Goal: Task Accomplishment & Management: Use online tool/utility

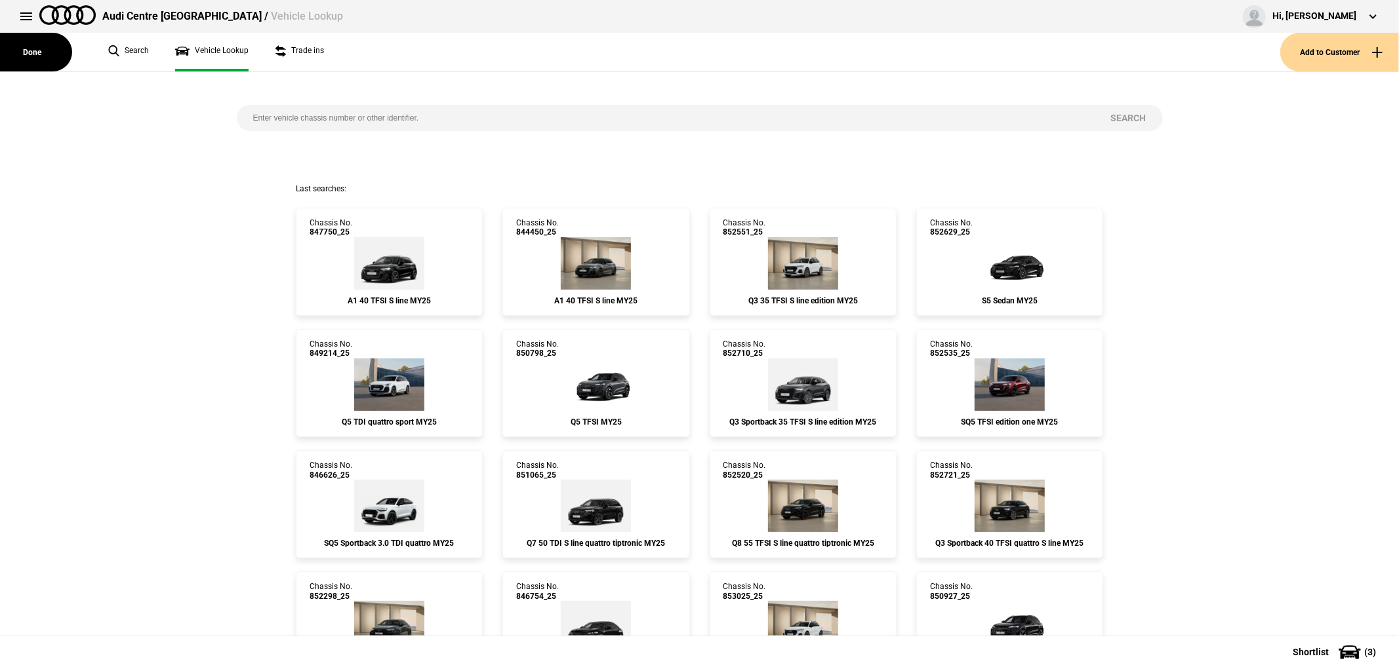
click at [318, 112] on input "search" at bounding box center [666, 118] width 858 height 26
click at [401, 131] on div "Search" at bounding box center [699, 127] width 945 height 111
click at [410, 103] on div "Search" at bounding box center [699, 127] width 945 height 111
click at [418, 123] on input "search" at bounding box center [666, 118] width 858 height 26
type input "851636"
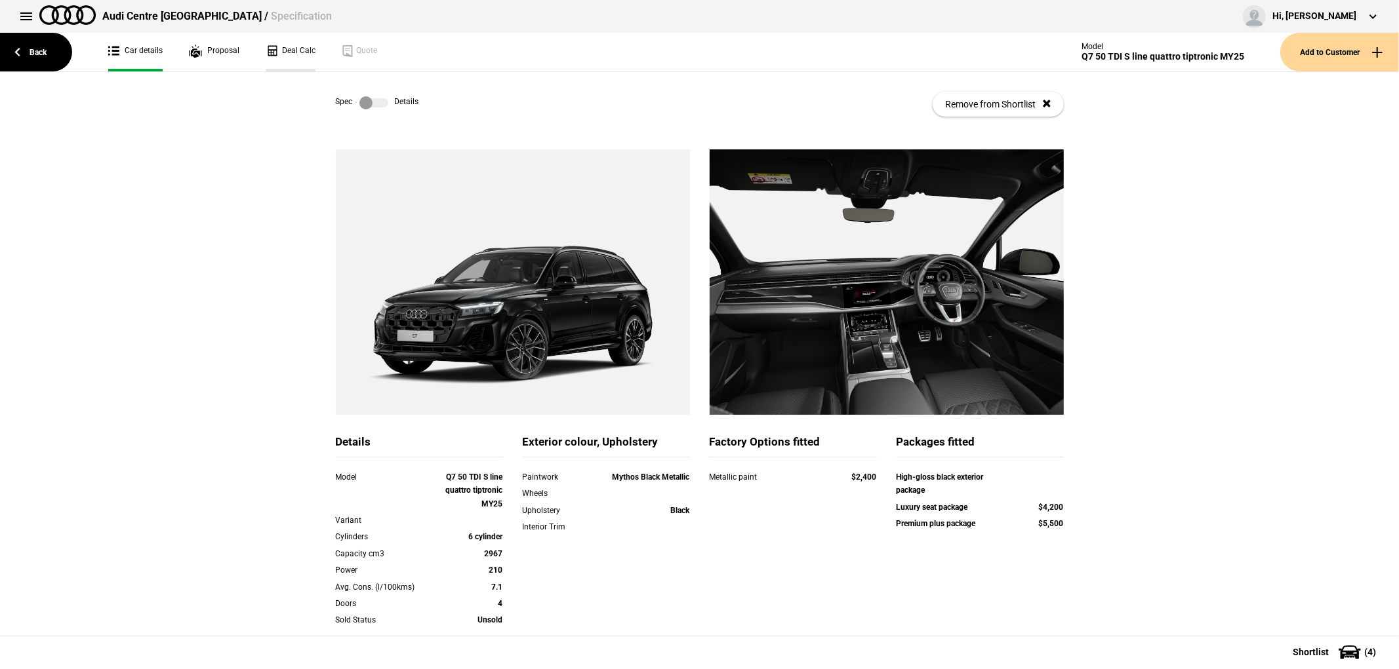
click at [275, 41] on link "Deal Calc" at bounding box center [291, 52] width 50 height 39
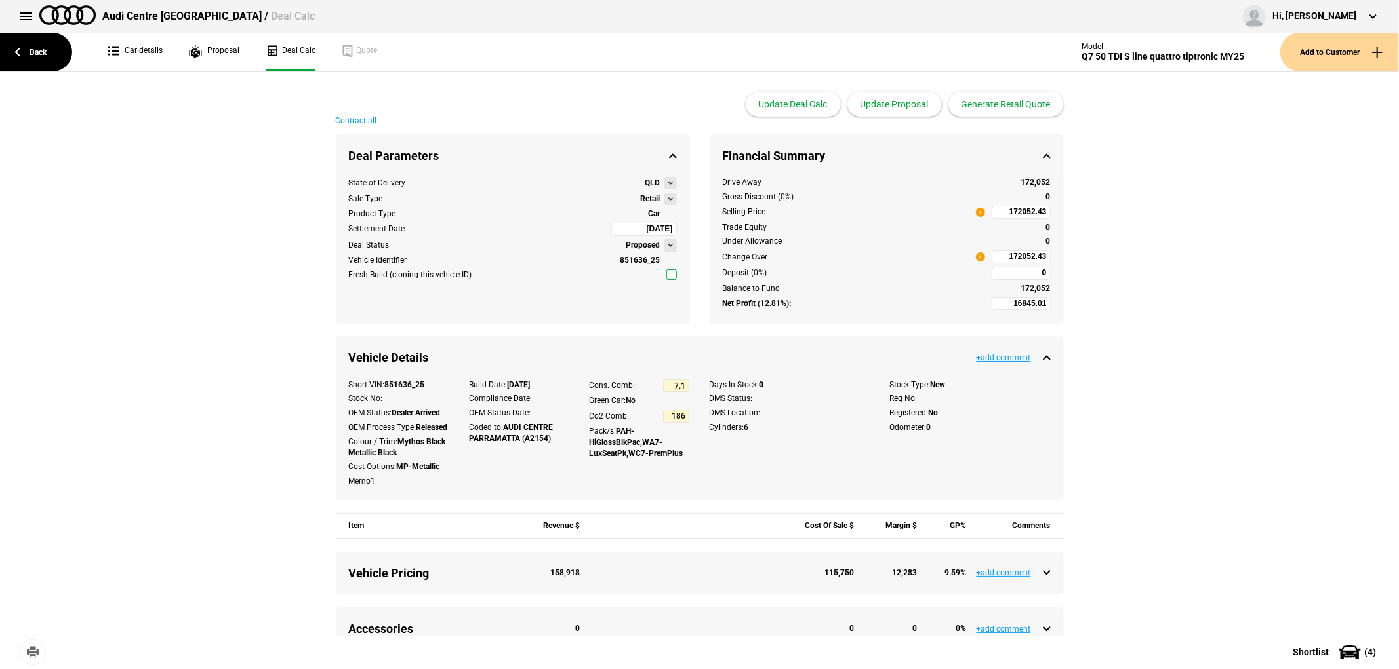
click at [664, 197] on button at bounding box center [670, 199] width 12 height 12
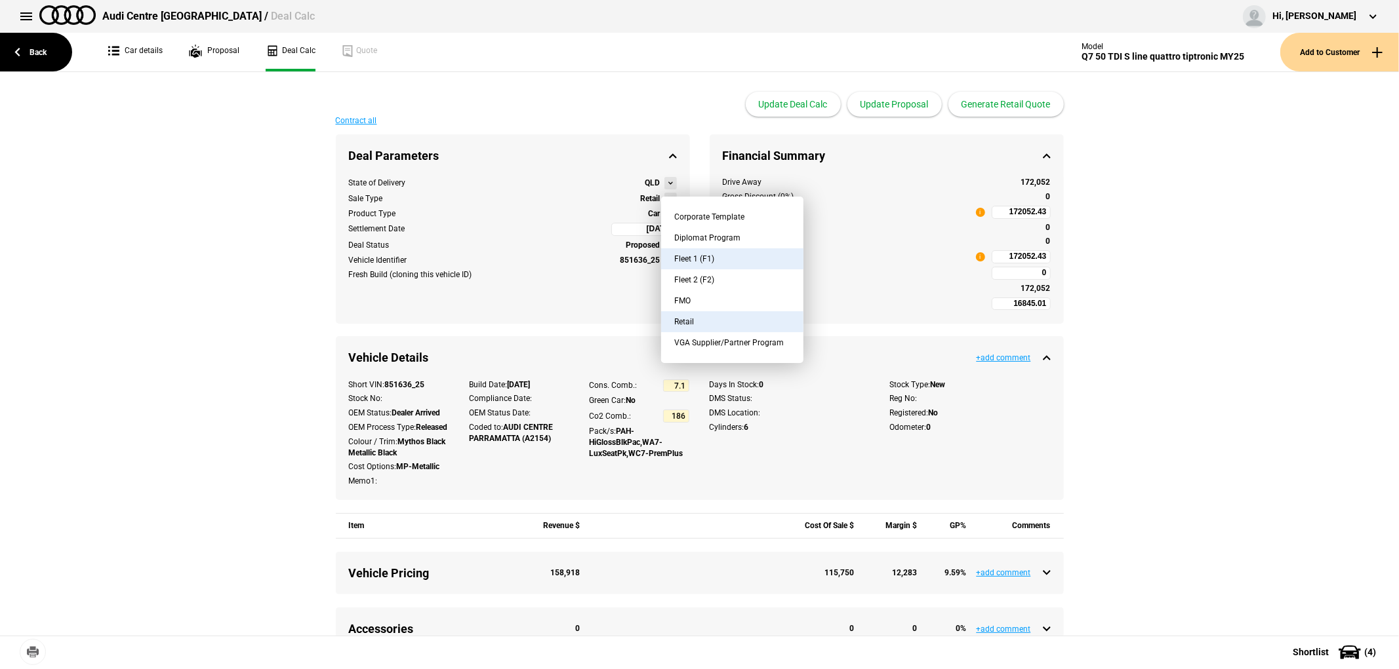
click at [742, 256] on button "Fleet 1 (F1)" at bounding box center [732, 258] width 142 height 21
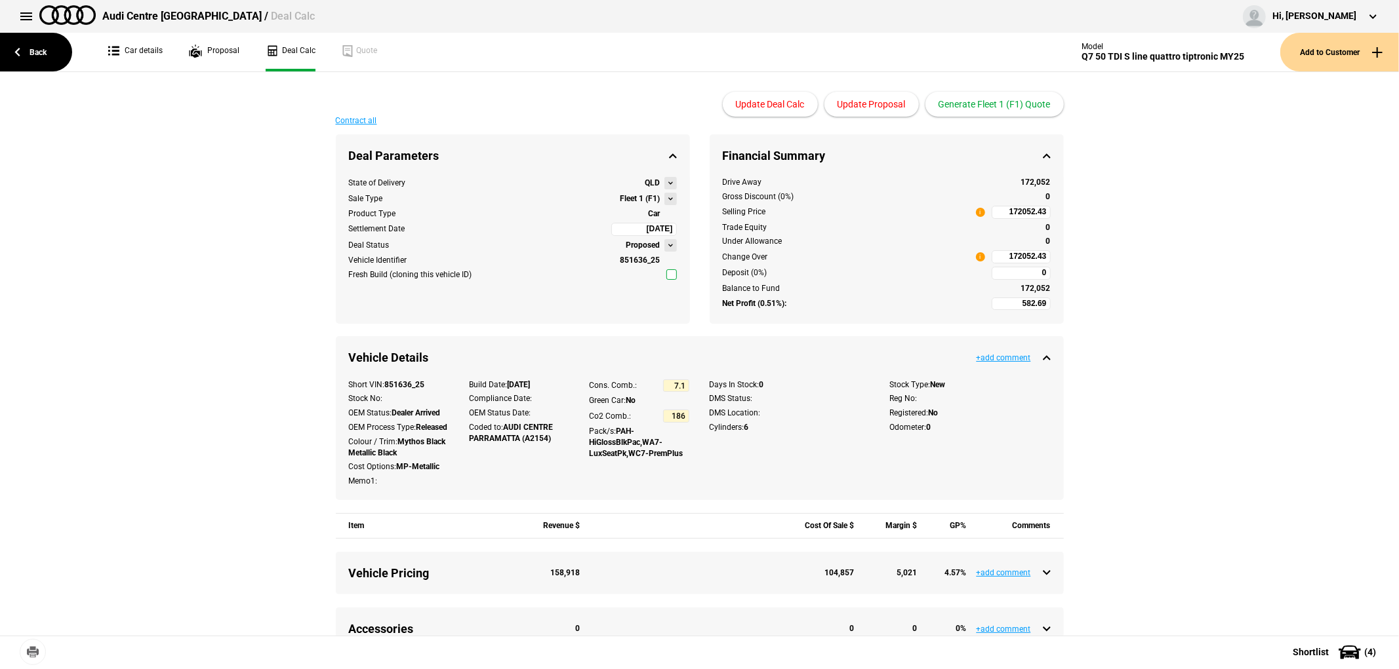
type input "-444.58"
type input "135625.66"
type input "-3917.31"
click at [994, 254] on input "135625.66" at bounding box center [1020, 256] width 59 height 13
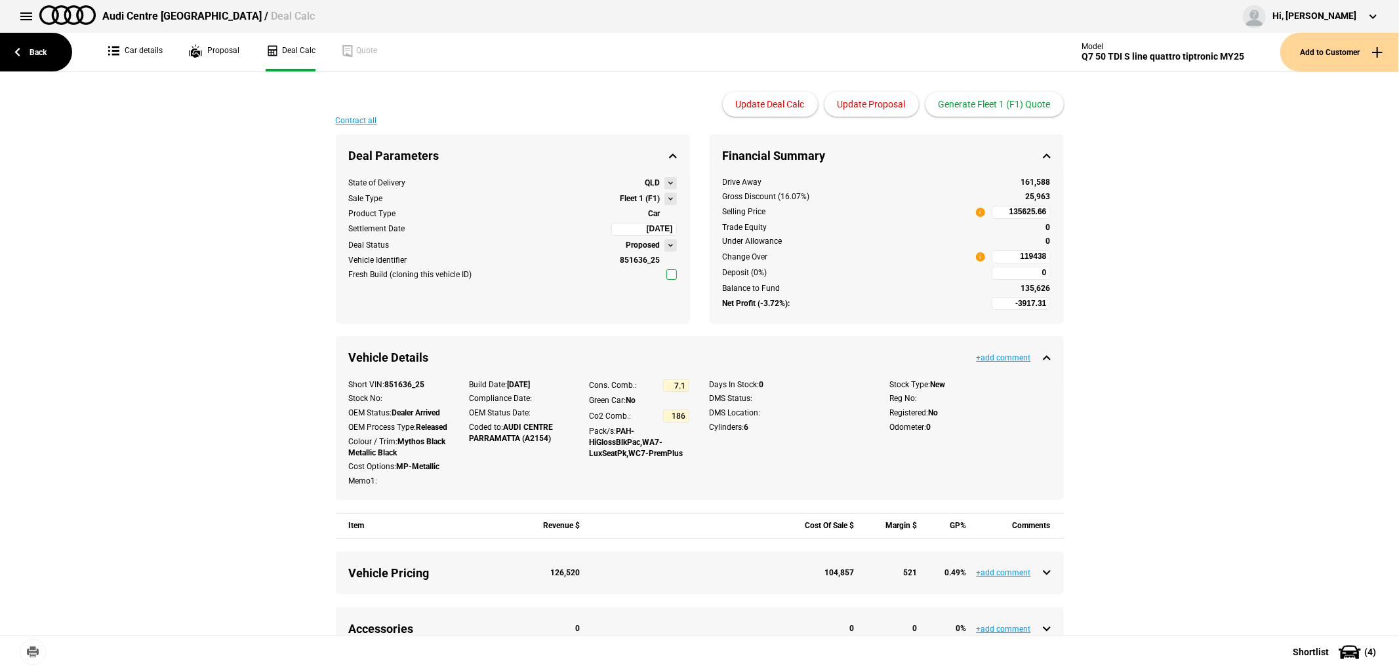
type input "135625.66"
type input "-15237.35"
type input "119438"
drag, startPoint x: 1313, startPoint y: 316, endPoint x: 1289, endPoint y: 205, distance: 113.9
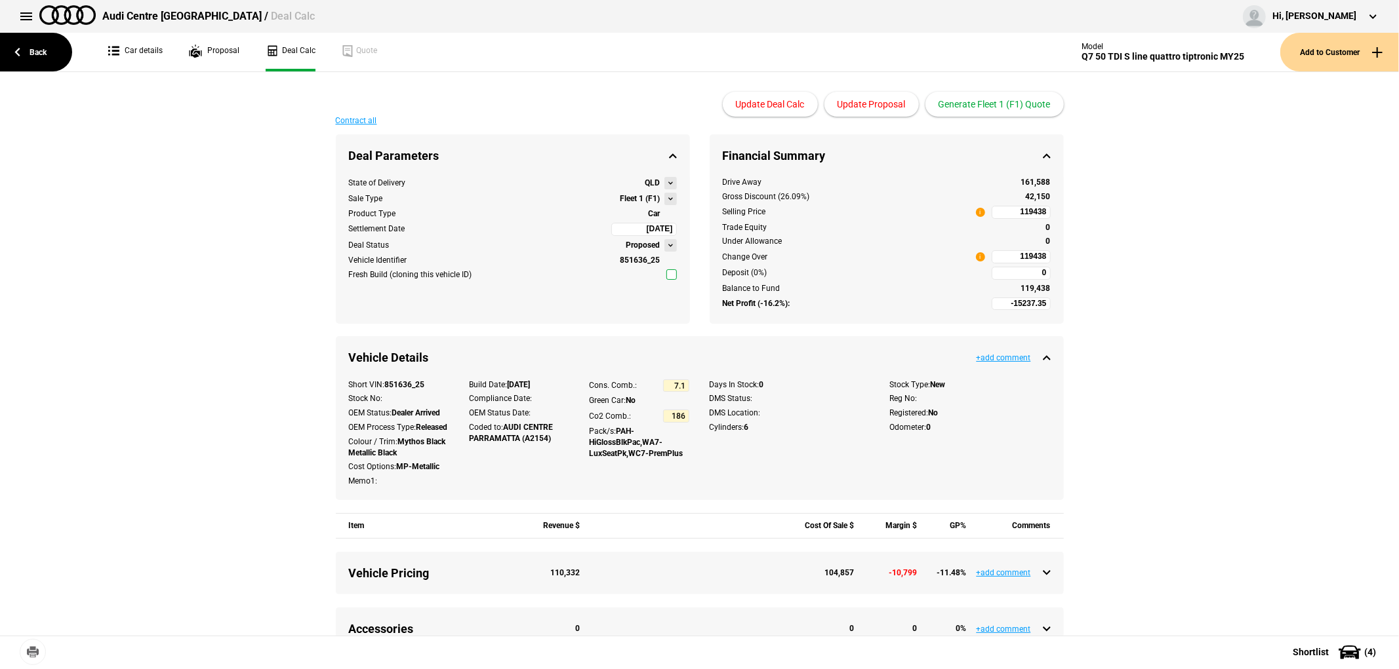
click at [1289, 205] on div "Contract all Deal Parameters Proposed State of Delivery QLD Sale Type Fleet 1 (…" at bounding box center [699, 594] width 1399 height 955
click at [869, 106] on button "Update Proposal" at bounding box center [871, 104] width 94 height 25
click at [1023, 103] on button "Generate Fleet 1 (F1) Quote" at bounding box center [994, 104] width 138 height 25
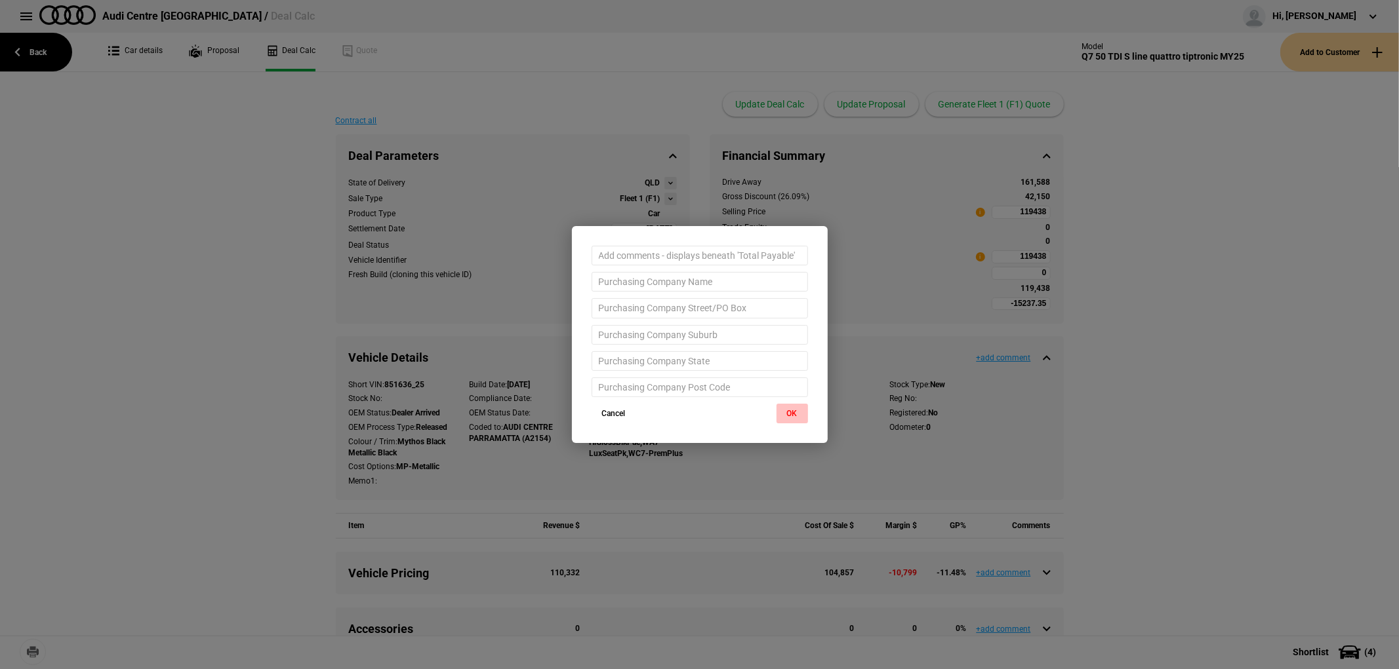
click at [795, 411] on button "OK" at bounding box center [791, 414] width 31 height 20
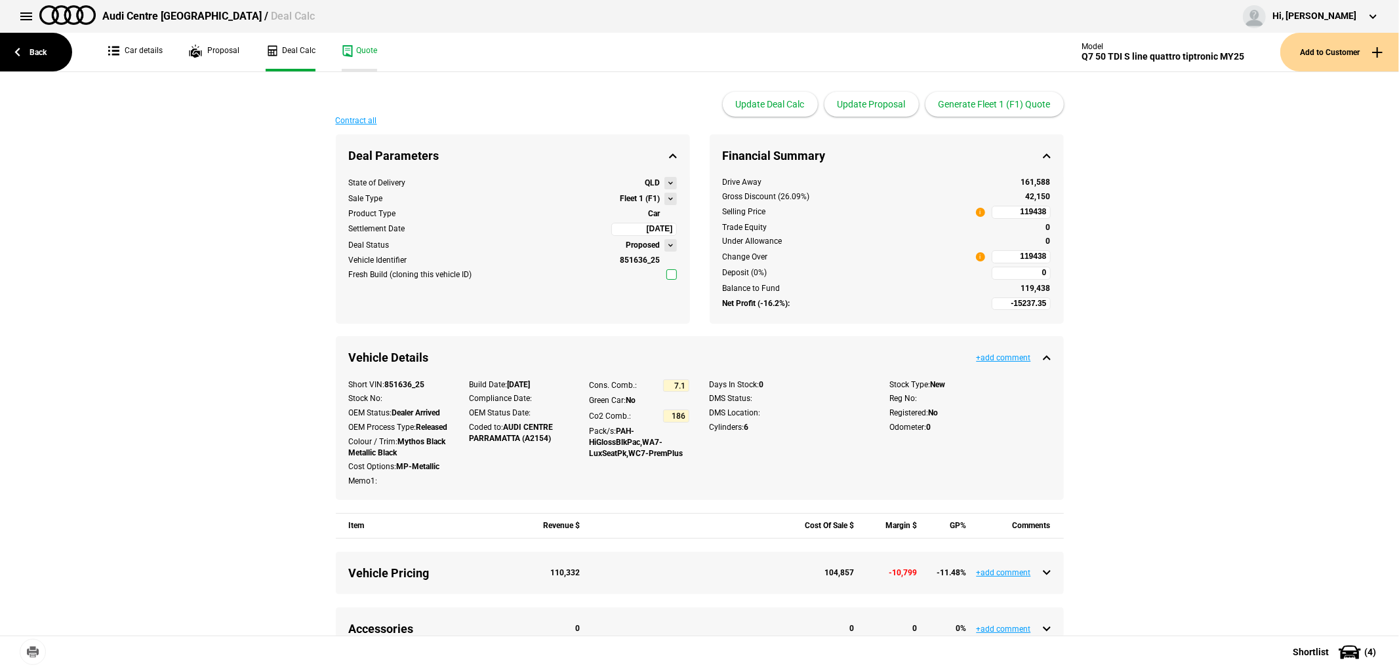
click at [357, 53] on link "Quote" at bounding box center [359, 52] width 35 height 39
click at [144, 47] on link "Car details" at bounding box center [135, 52] width 54 height 39
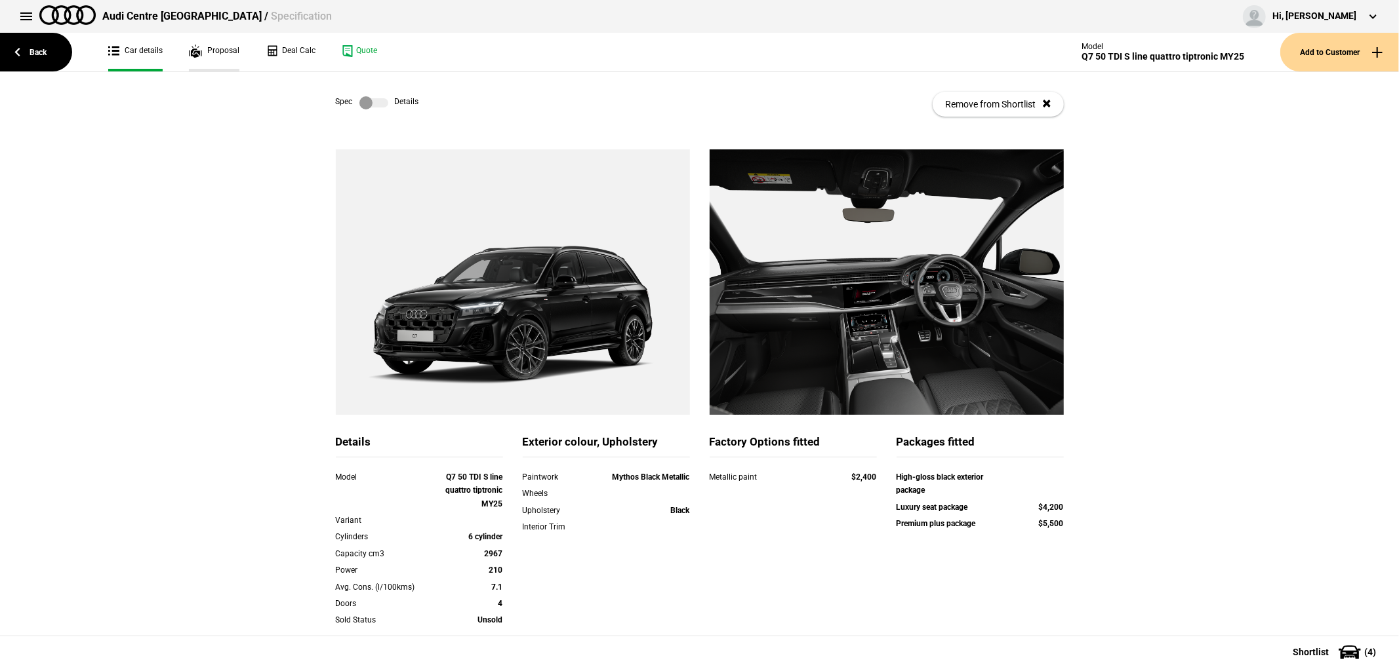
click at [222, 58] on link "Proposal" at bounding box center [214, 52] width 50 height 39
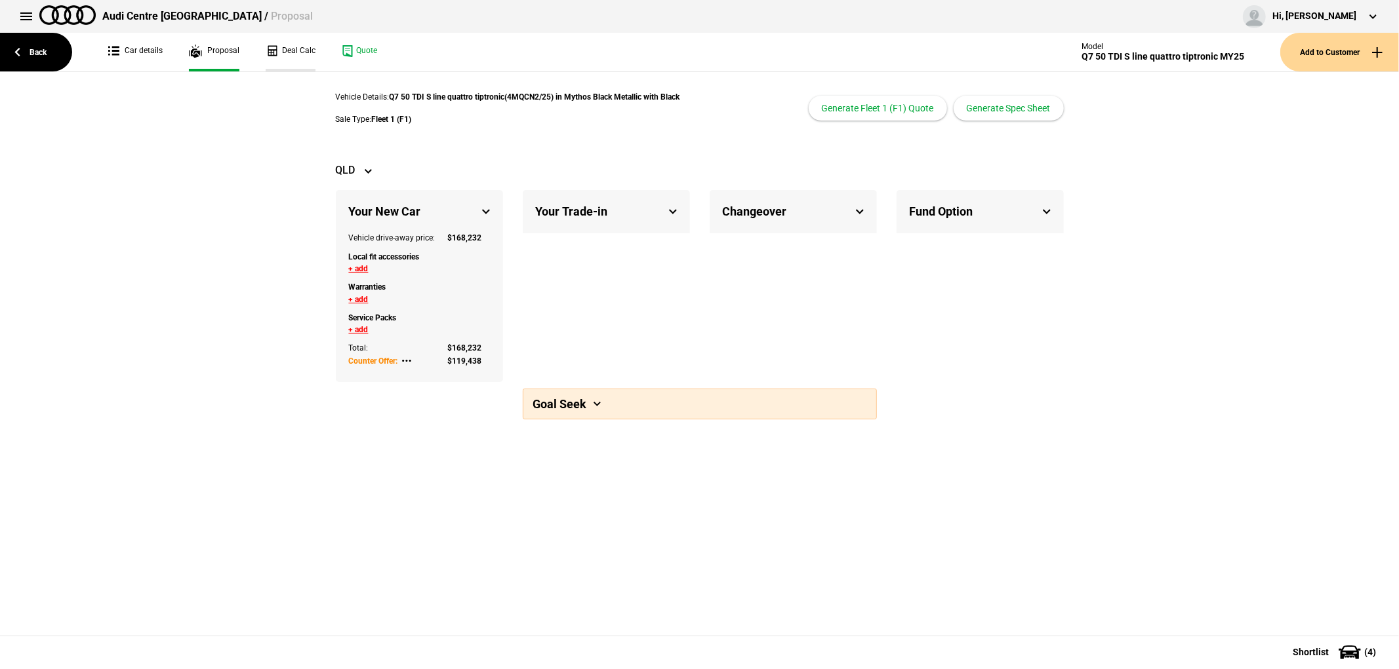
click at [285, 48] on link "Deal Calc" at bounding box center [291, 52] width 50 height 39
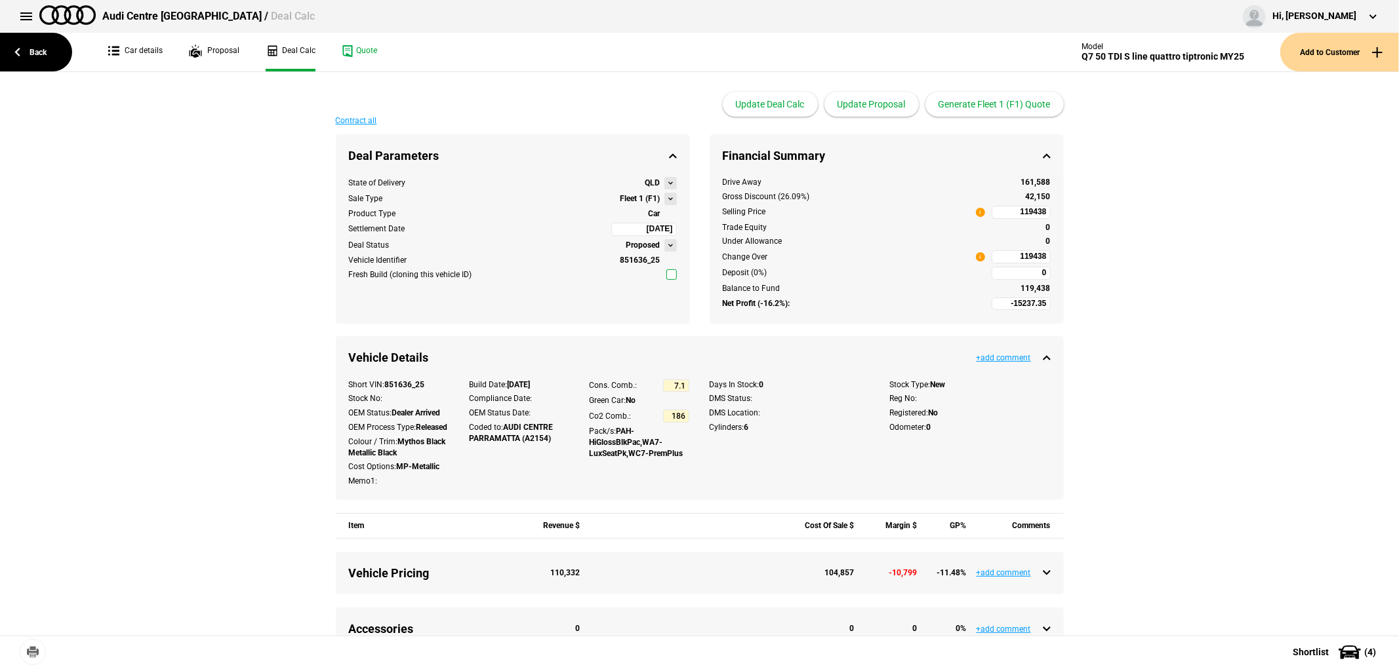
click at [664, 201] on button at bounding box center [670, 199] width 12 height 12
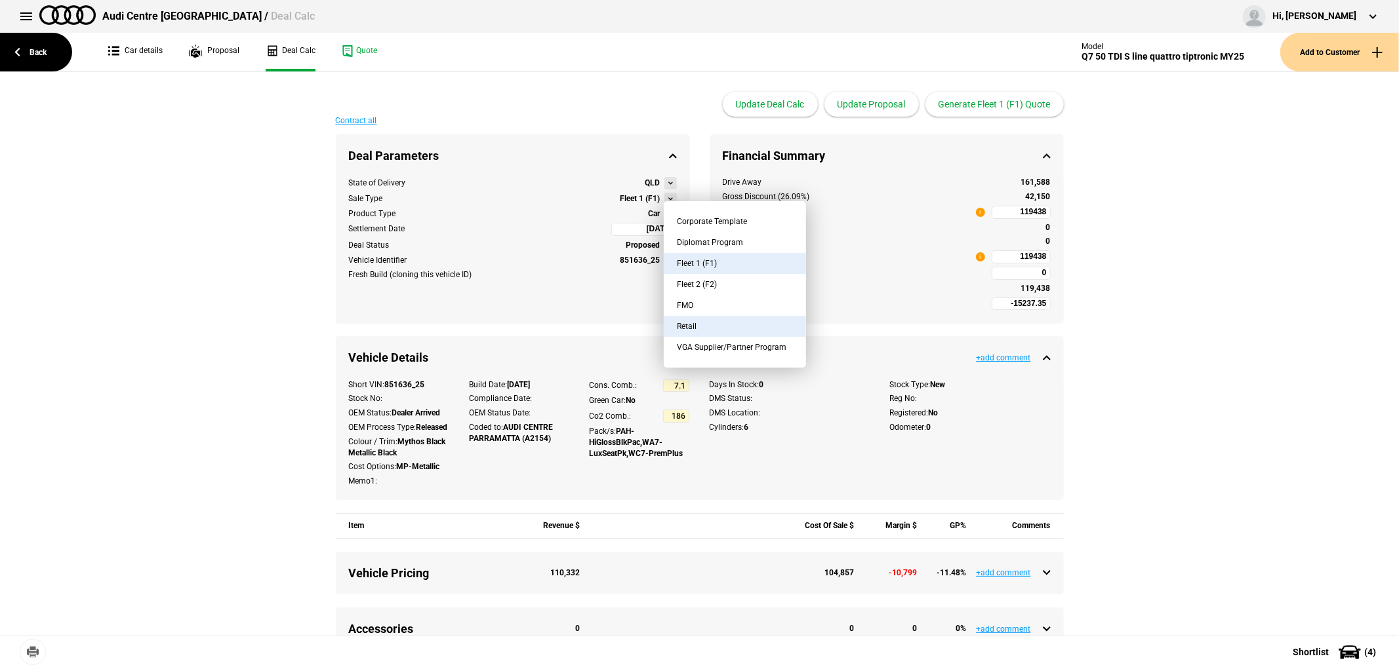
click at [721, 328] on button "Retail" at bounding box center [735, 326] width 142 height 21
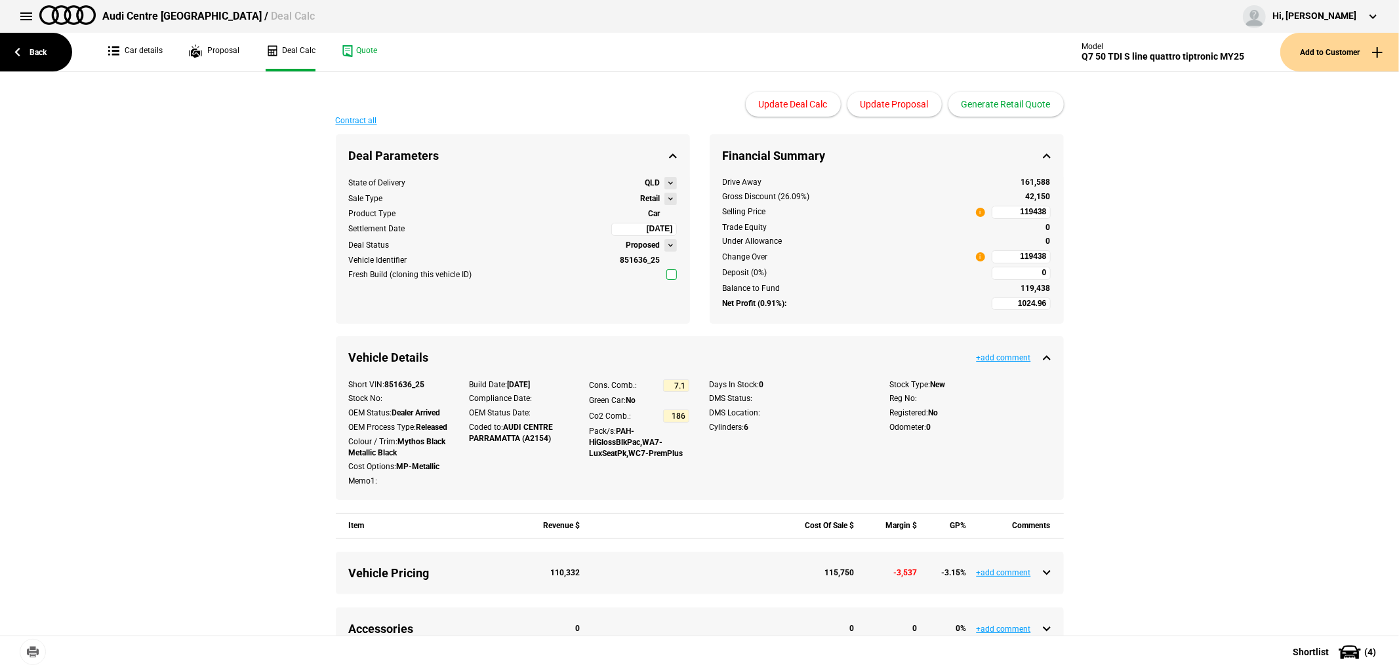
type input "2052.23"
type input "155864.77"
click at [666, 197] on button at bounding box center [670, 199] width 12 height 12
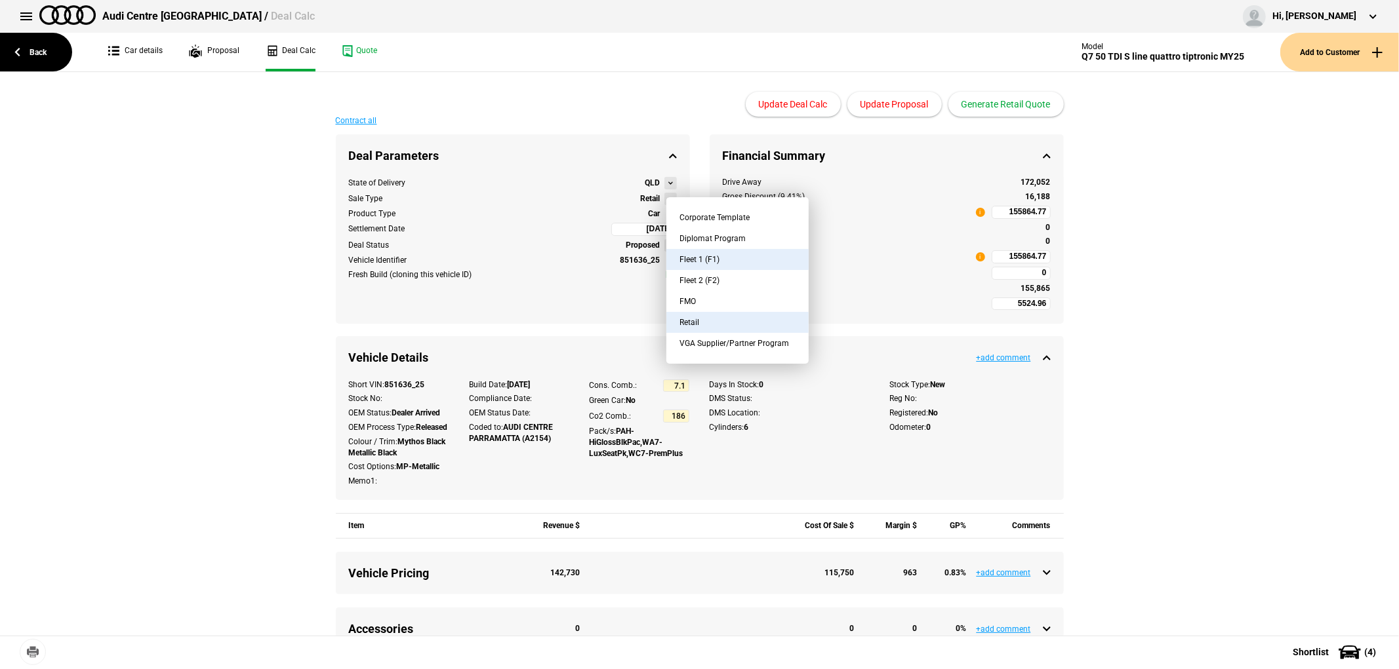
click at [732, 258] on button "Fleet 1 (F1)" at bounding box center [737, 259] width 142 height 21
type input "-11764.62"
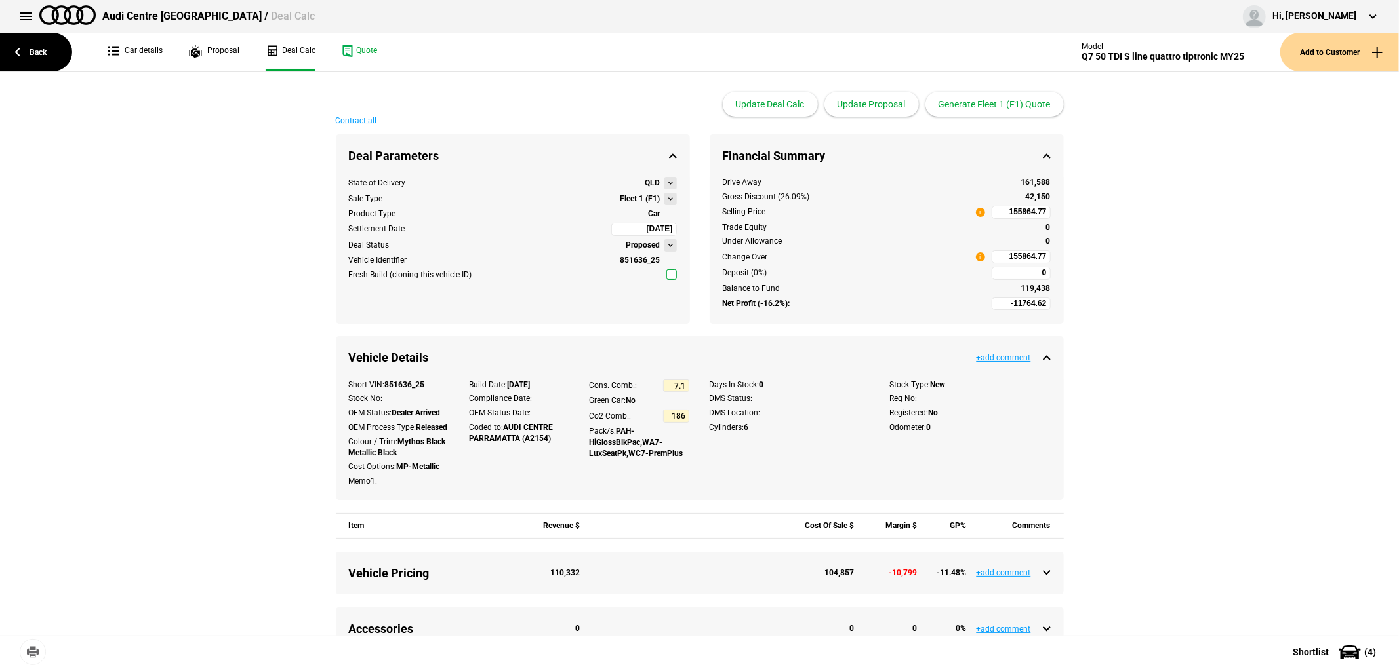
type input "119438"
type input "-15237.35"
click at [998, 208] on input "119438" at bounding box center [1020, 212] width 59 height 13
type input "135625"
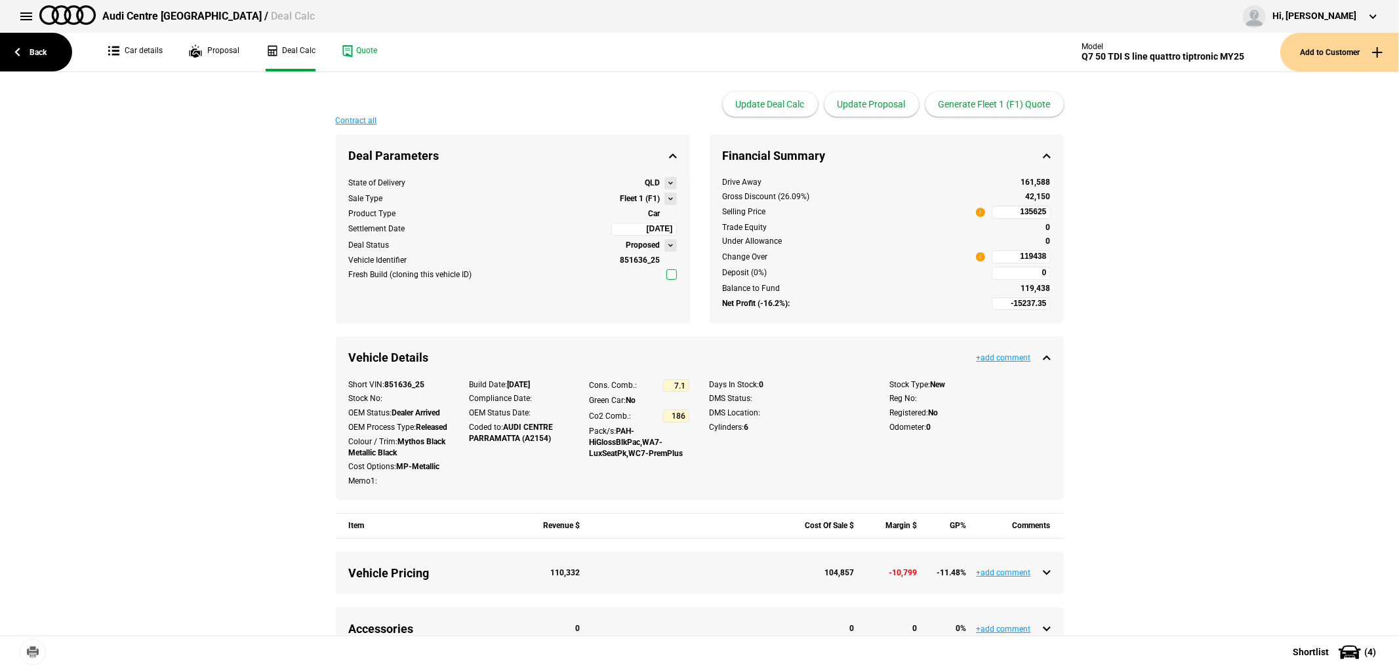
type input "-3917.77"
type input "135625"
click at [883, 108] on button "Update Proposal" at bounding box center [871, 104] width 94 height 25
click at [987, 100] on button "Generate Fleet 1 (F1) Quote" at bounding box center [994, 104] width 138 height 25
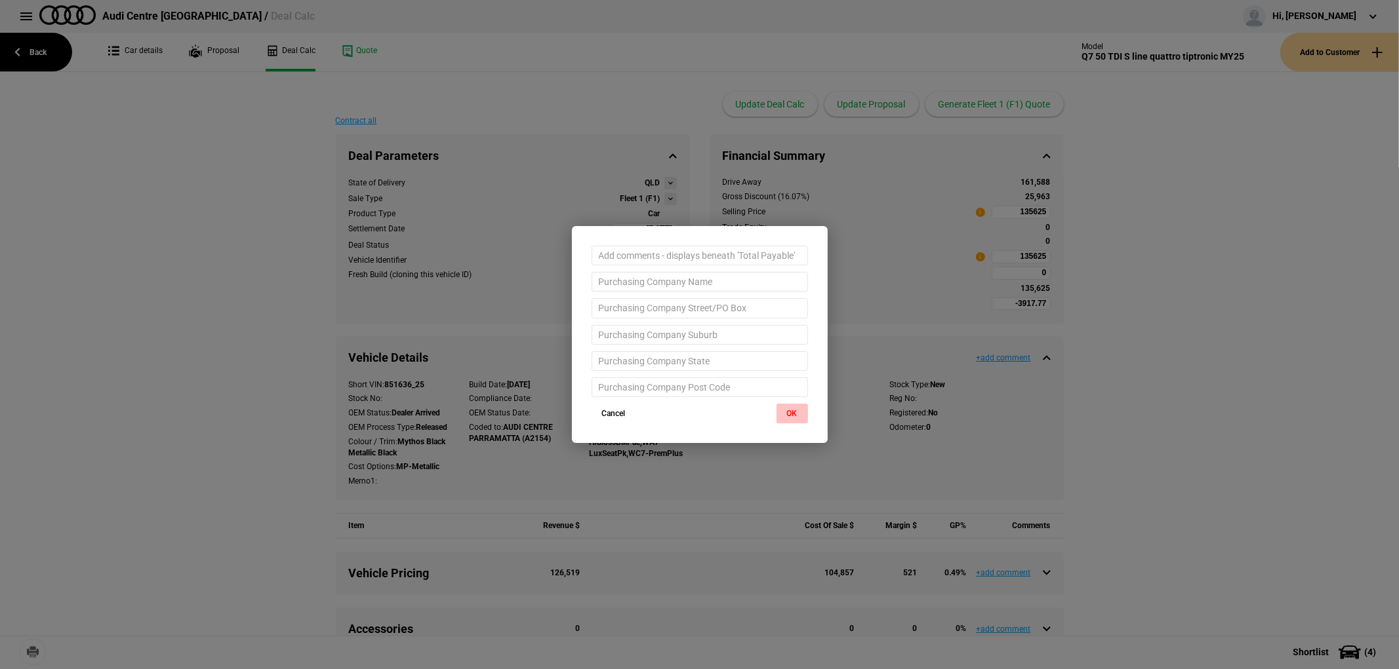
click at [781, 409] on button "OK" at bounding box center [791, 414] width 31 height 20
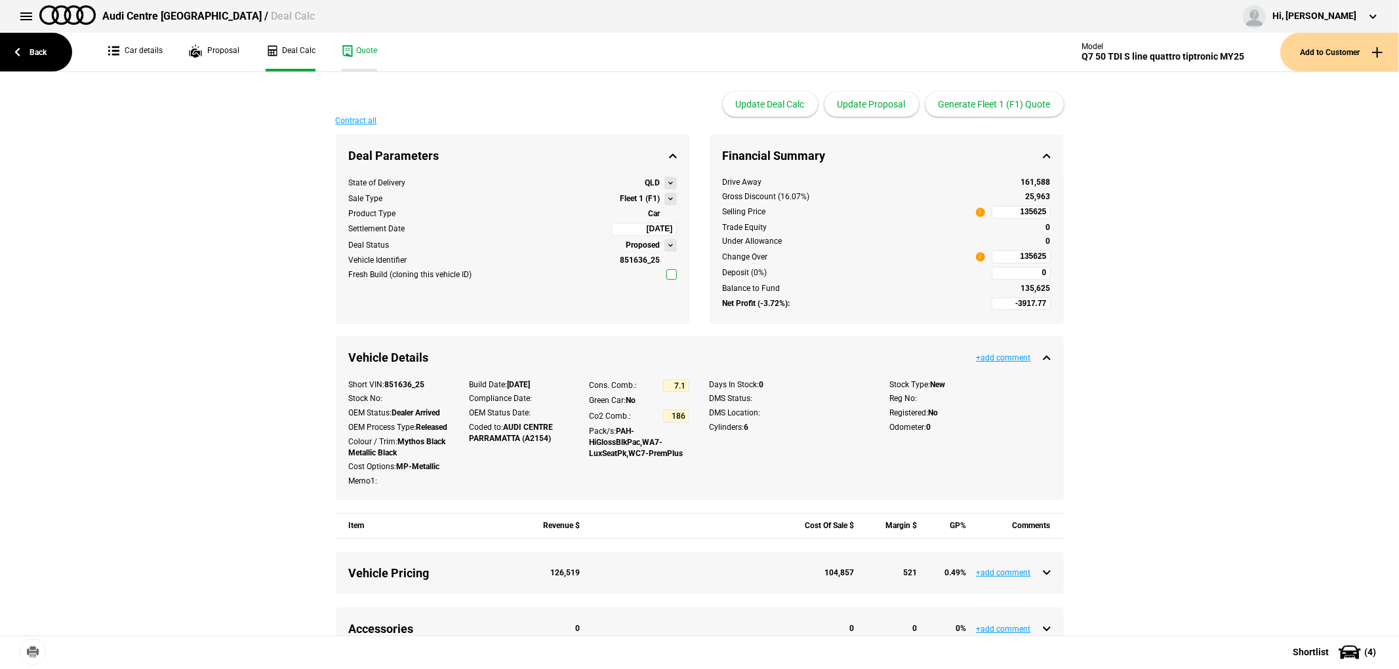
click at [358, 58] on link "Quote" at bounding box center [359, 52] width 35 height 39
